Goal: Information Seeking & Learning: Understand process/instructions

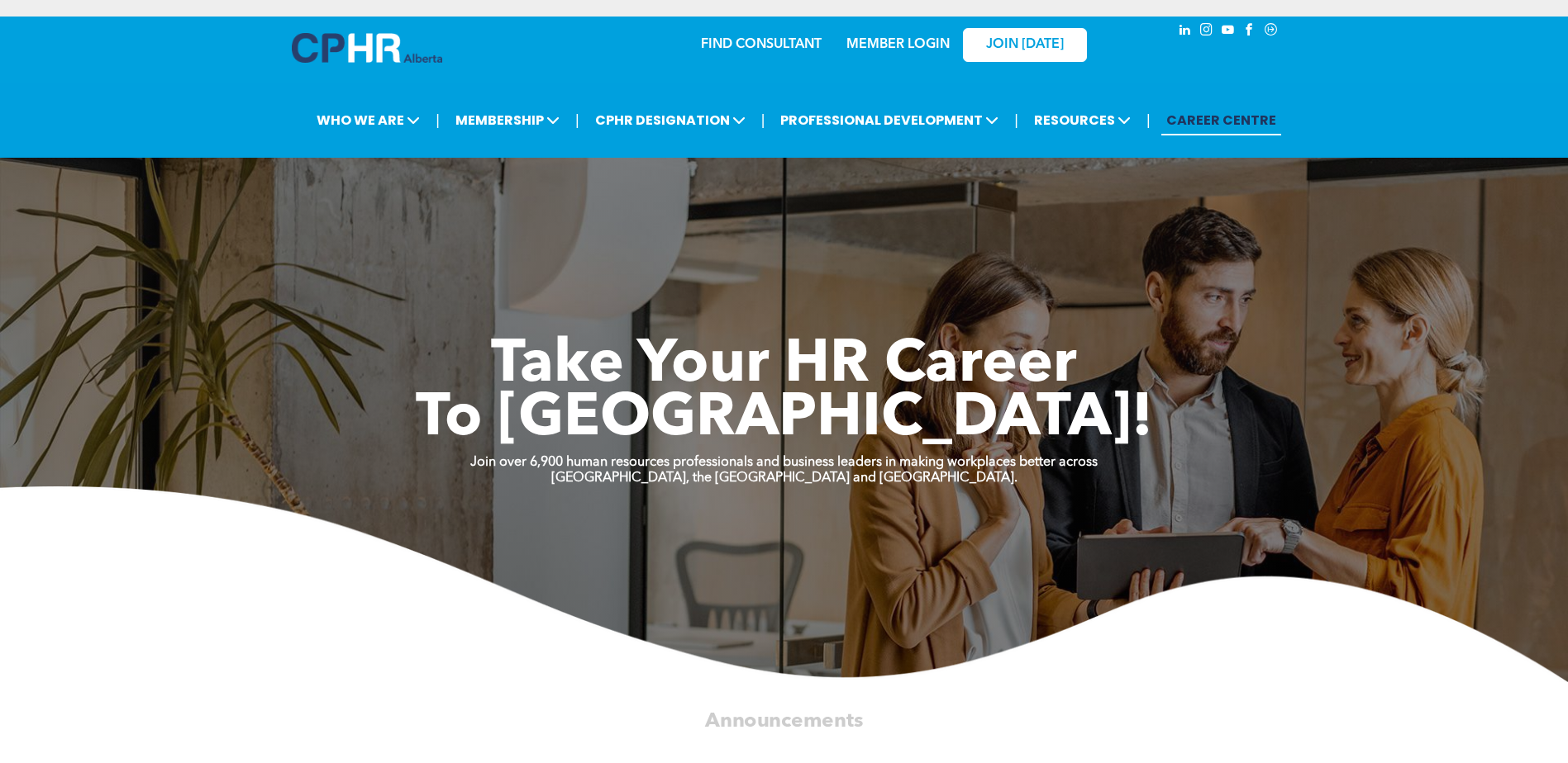
click at [909, 40] on link "MEMBER LOGIN" at bounding box center [897, 45] width 103 height 13
click at [1060, 61] on link "JOIN [DATE]" at bounding box center [1025, 45] width 124 height 34
click at [911, 43] on link "MEMBER LOGIN" at bounding box center [897, 45] width 103 height 13
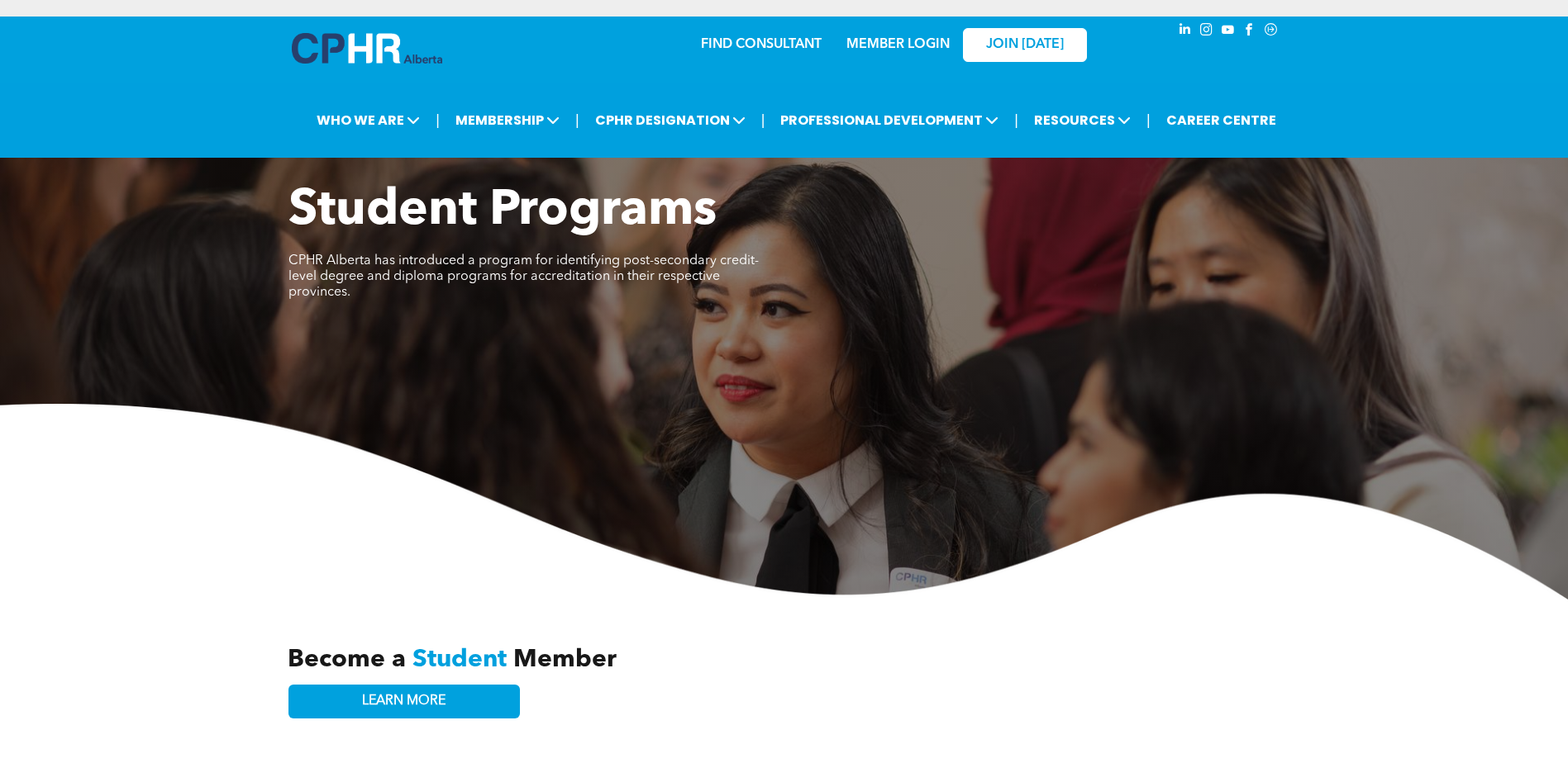
click at [920, 41] on link "MEMBER LOGIN" at bounding box center [897, 45] width 103 height 13
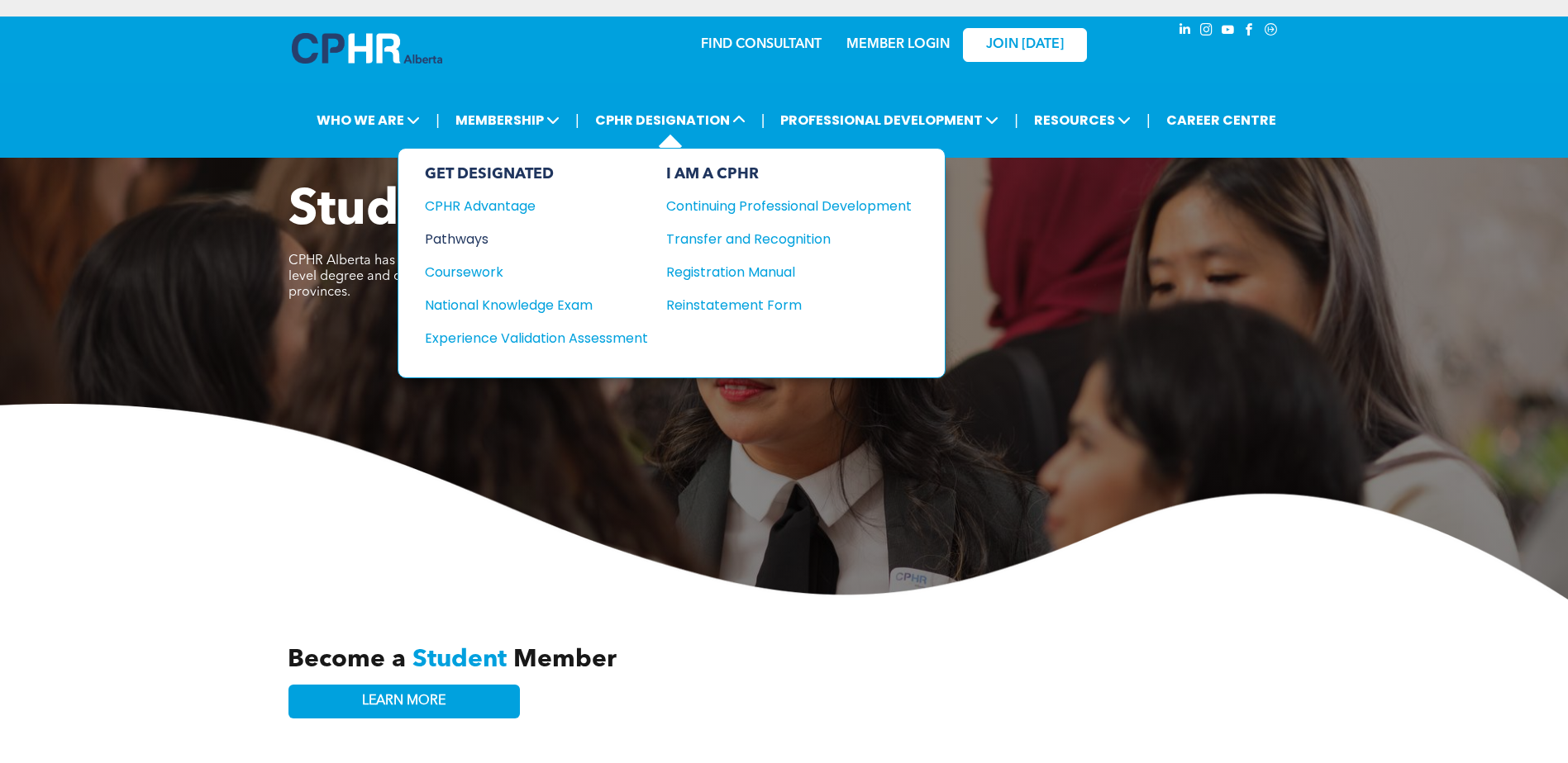
drag, startPoint x: 467, startPoint y: 240, endPoint x: 557, endPoint y: 239, distance: 90.0
click at [467, 240] on div "Pathways" at bounding box center [525, 239] width 201 height 21
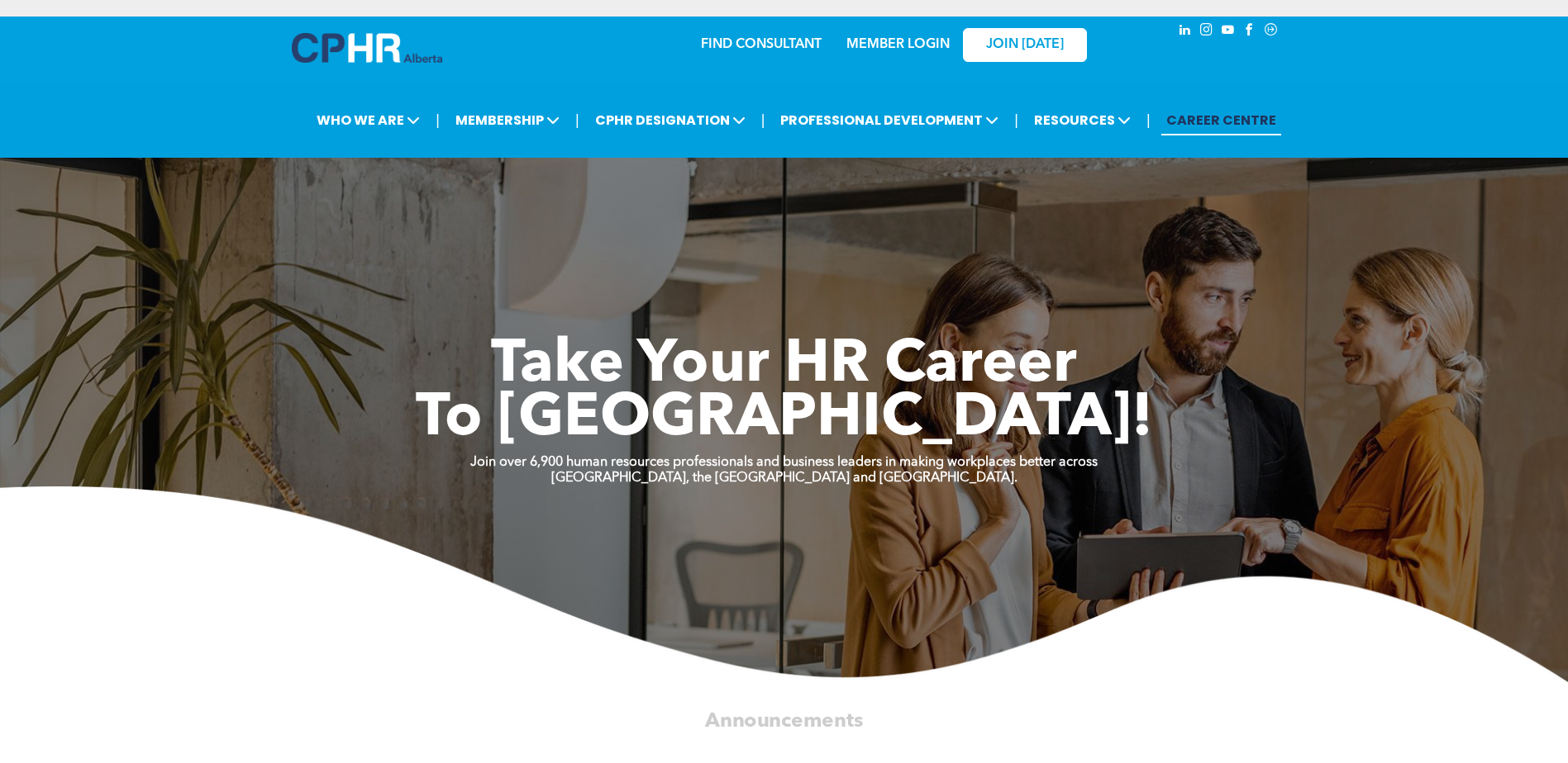
click at [917, 43] on link "MEMBER LOGIN" at bounding box center [897, 45] width 103 height 13
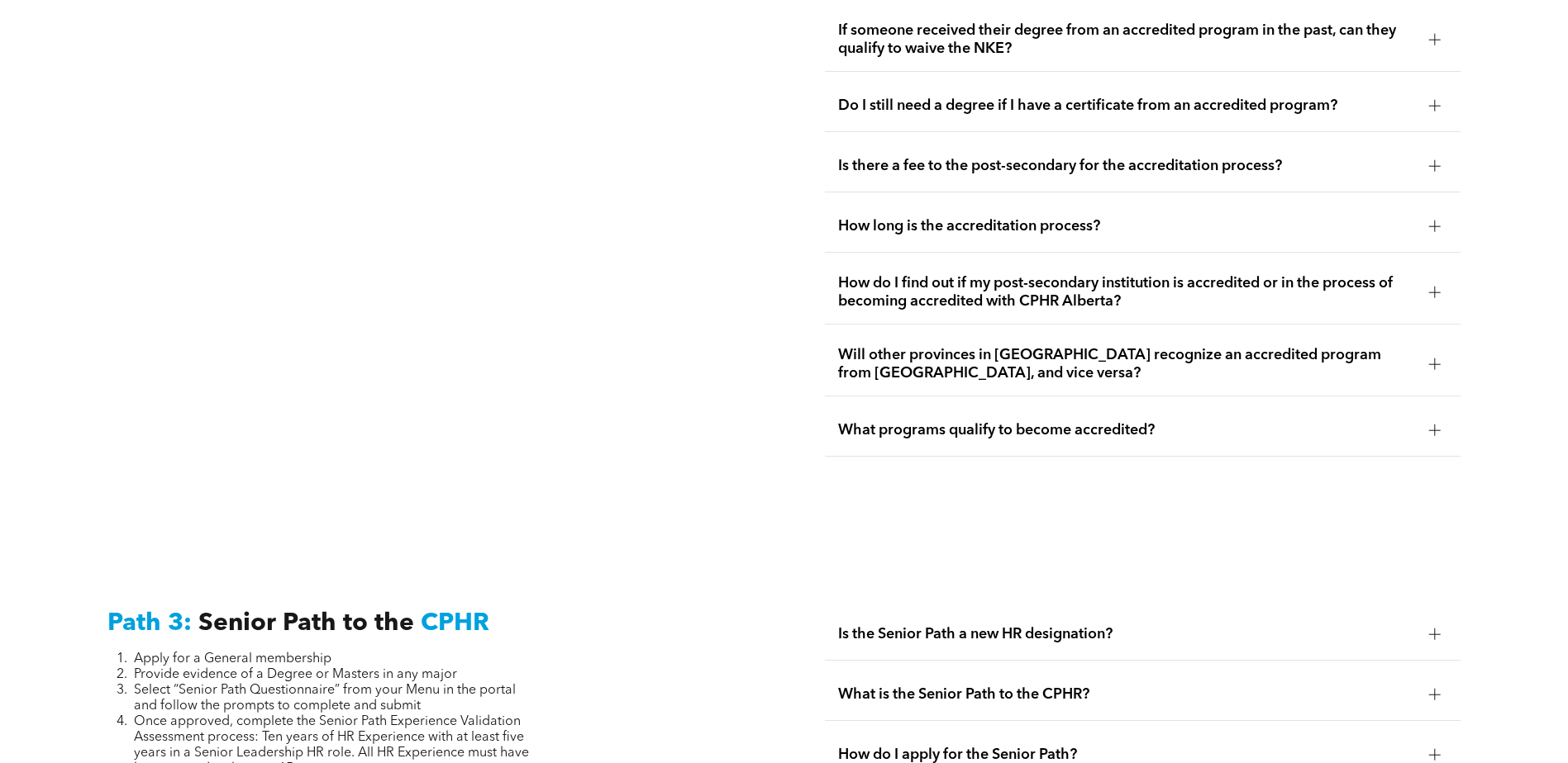
scroll to position [4131, 0]
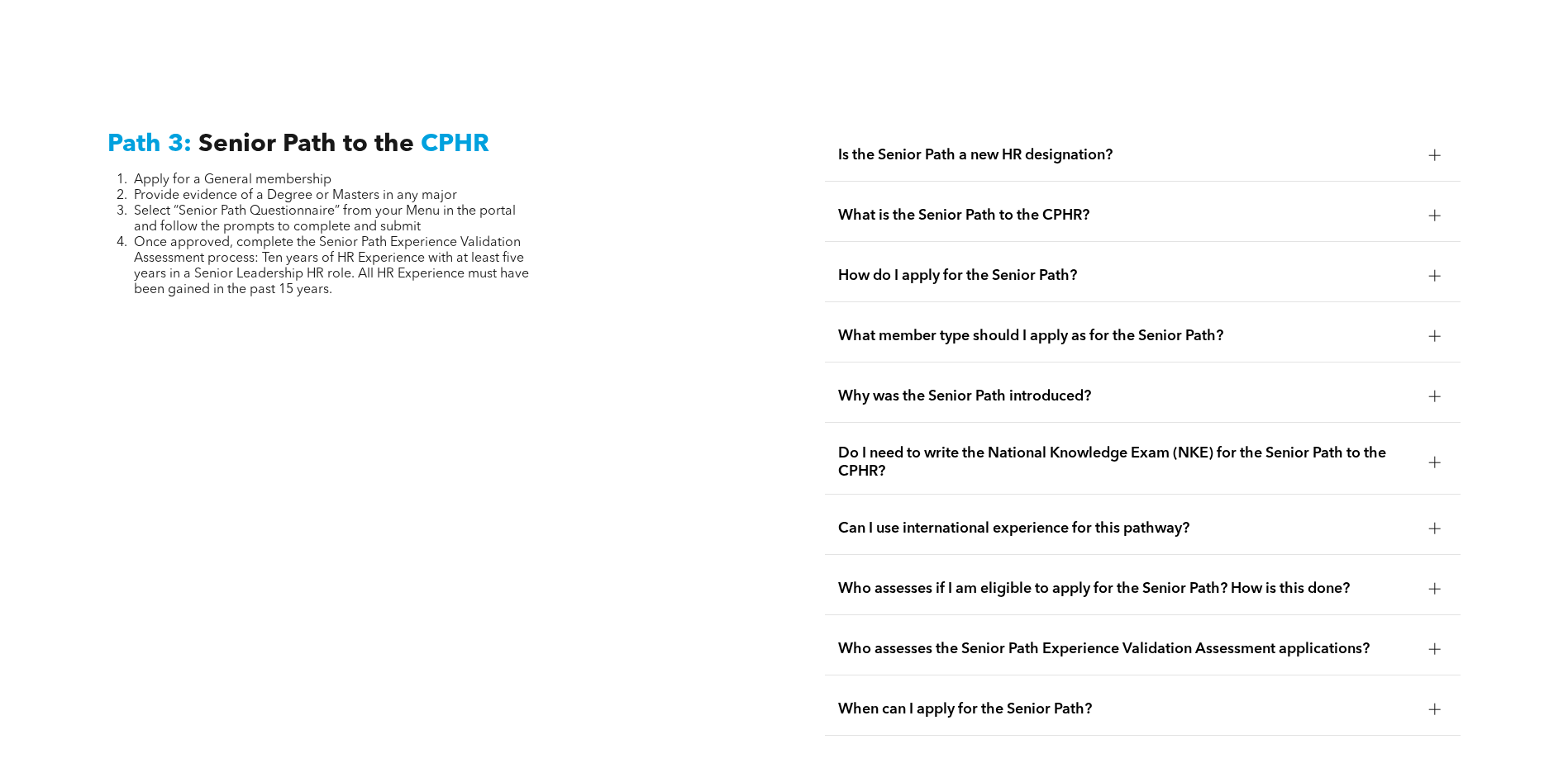
click at [697, 237] on div "Path 3: Senior Path to the CPHR Apply for a General membership Provide evidence…" at bounding box center [425, 433] width 662 height 633
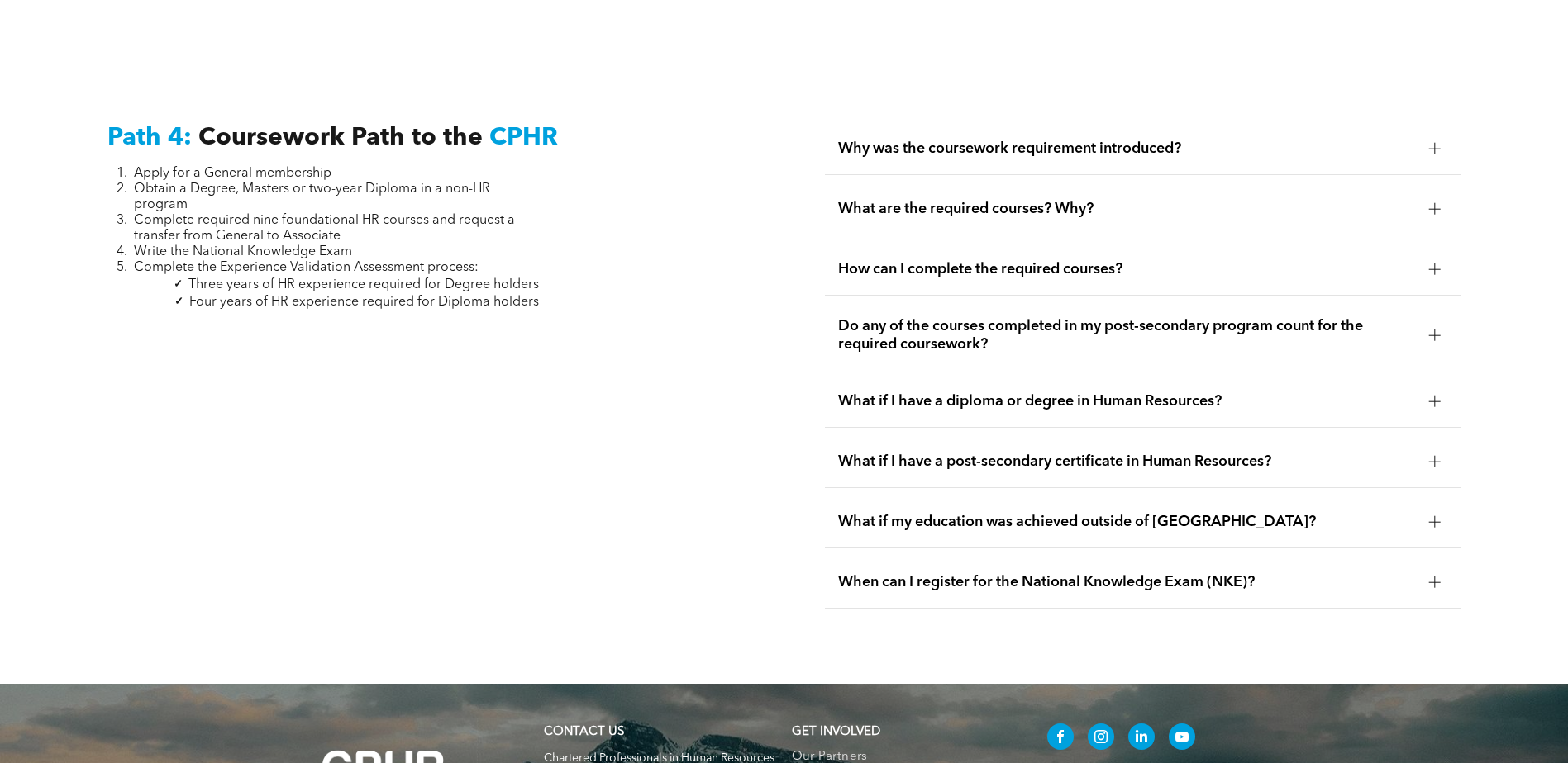
scroll to position [5096, 0]
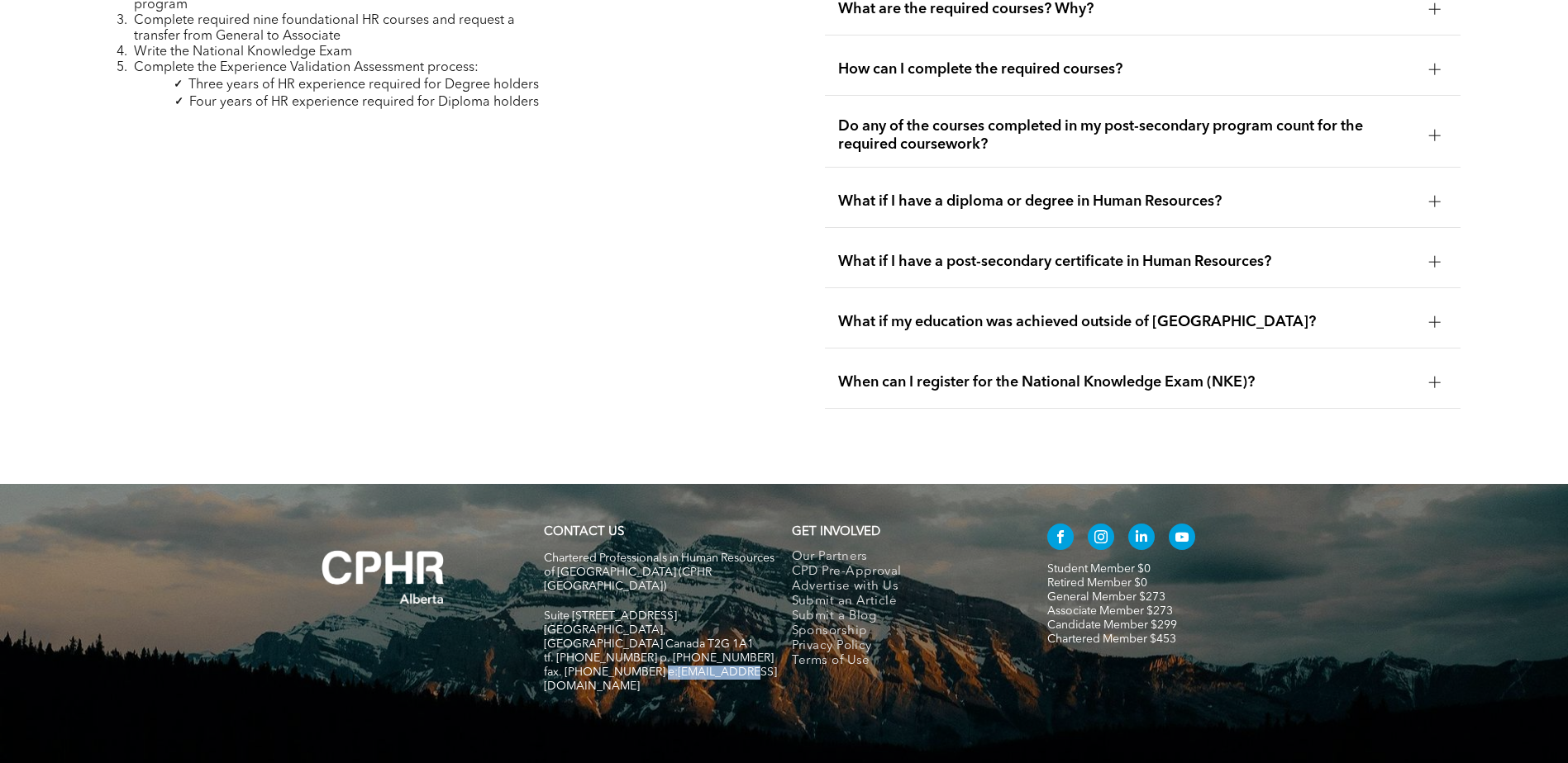
drag, startPoint x: 651, startPoint y: 600, endPoint x: 731, endPoint y: 608, distance: 80.4
click at [731, 667] on span "fax. [PHONE_NUMBER] e:[EMAIL_ADDRESS][DOMAIN_NAME]" at bounding box center [661, 680] width 233 height 26
click at [958, 176] on div "What if I have a diploma or degree in Human Resources?" at bounding box center [1142, 202] width 636 height 52
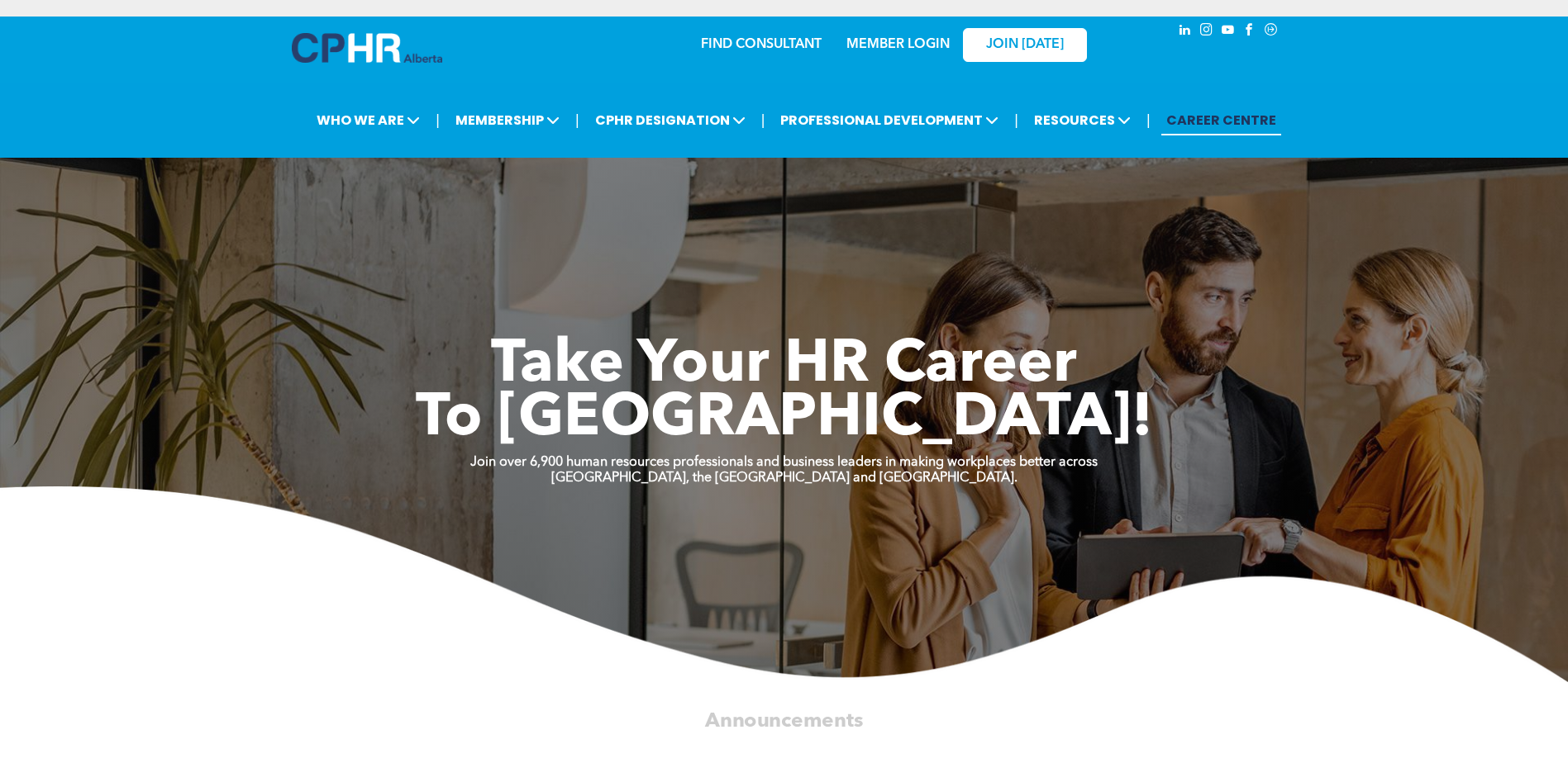
click at [886, 49] on link "MEMBER LOGIN" at bounding box center [897, 45] width 103 height 13
